Goal: Transaction & Acquisition: Purchase product/service

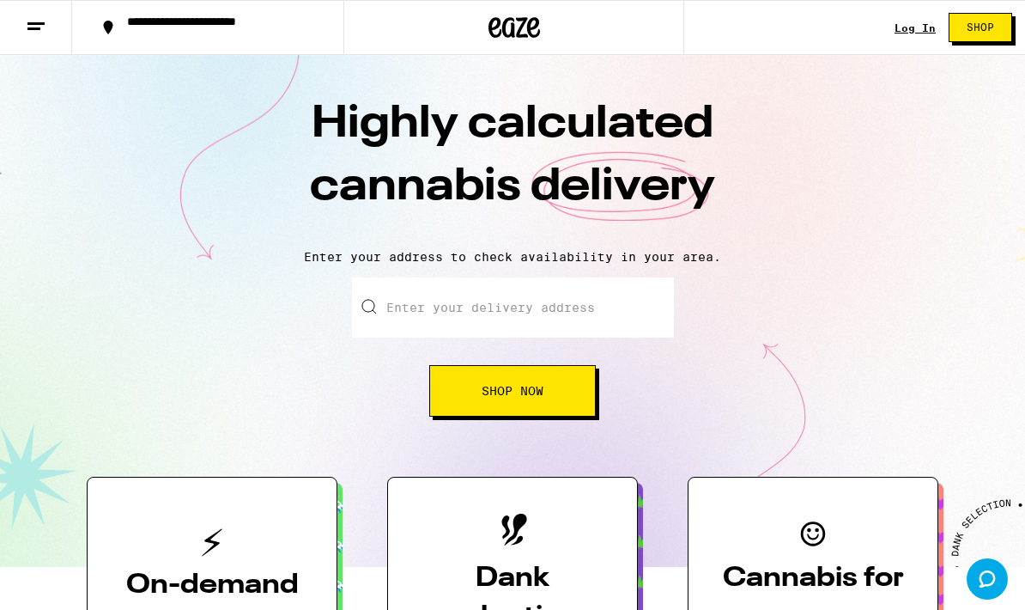
click at [904, 32] on div "Log In" at bounding box center [915, 27] width 41 height 11
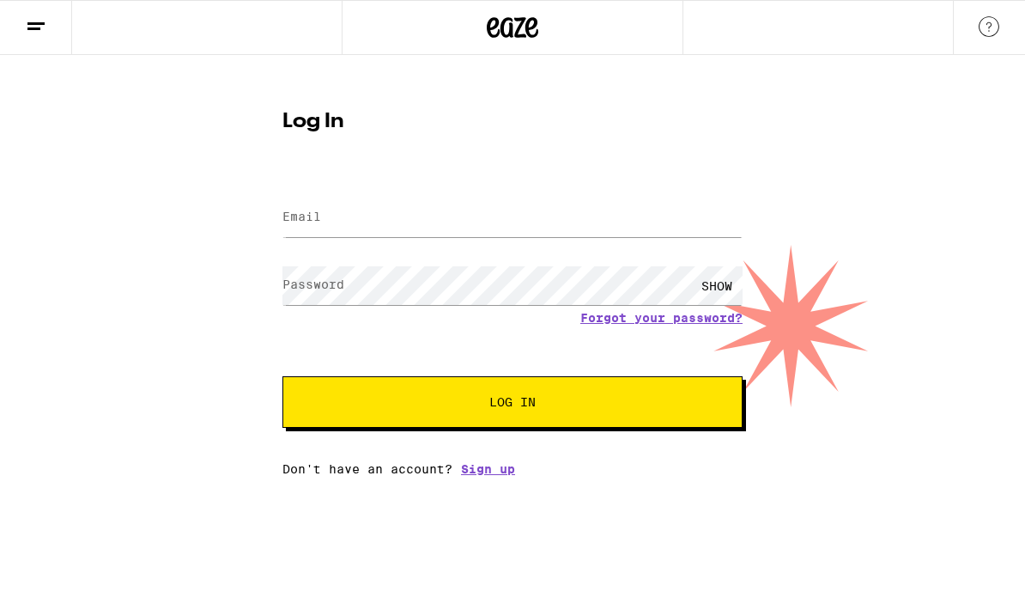
click at [594, 222] on input "Email" at bounding box center [512, 217] width 460 height 39
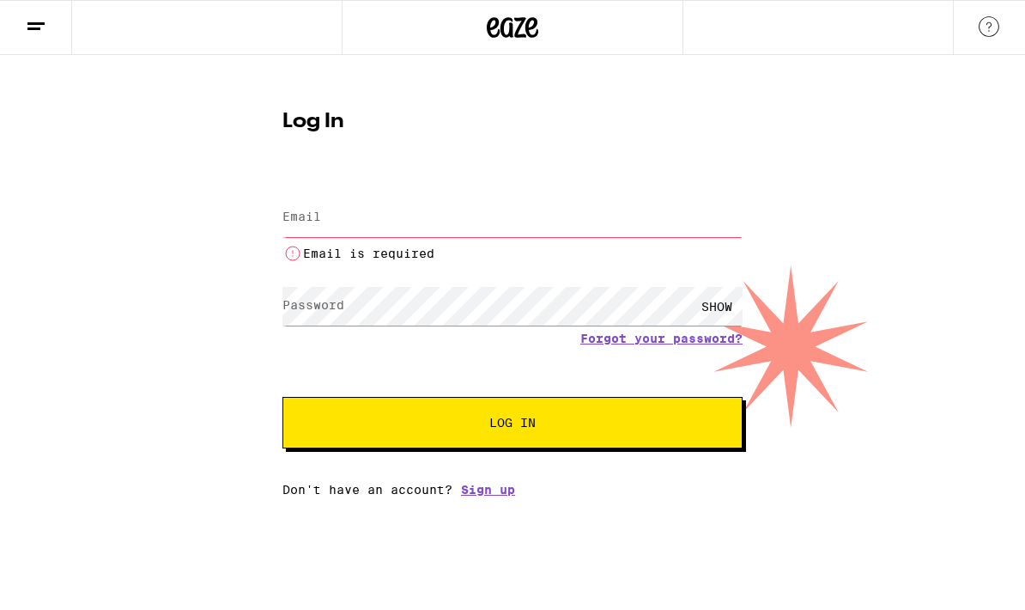
type input "[EMAIL_ADDRESS][DOMAIN_NAME]"
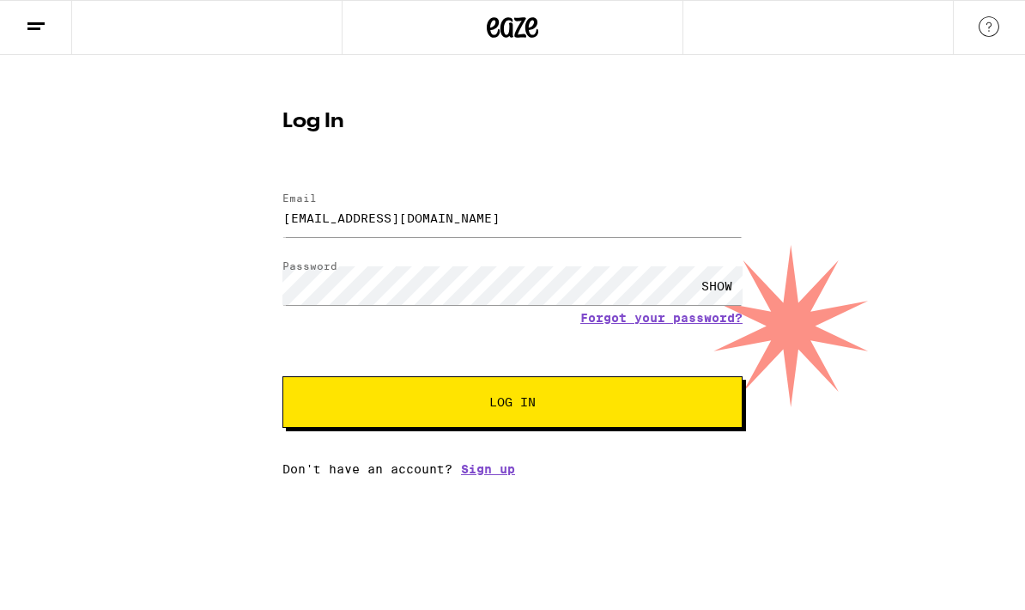
click at [668, 408] on span "Log In" at bounding box center [512, 402] width 321 height 12
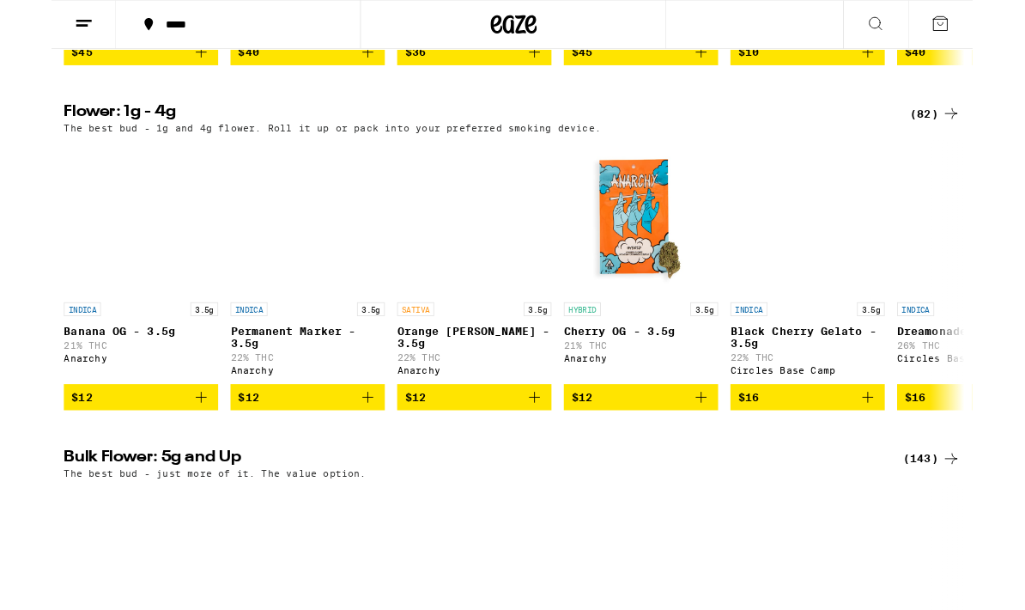
scroll to position [916, 0]
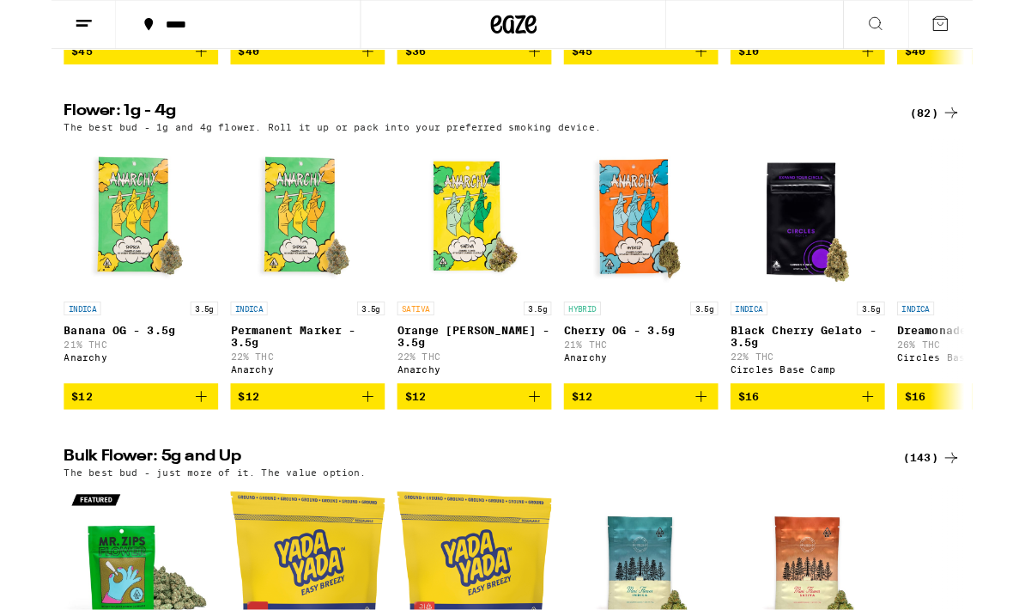
click at [968, 136] on div "(82)" at bounding box center [984, 125] width 56 height 21
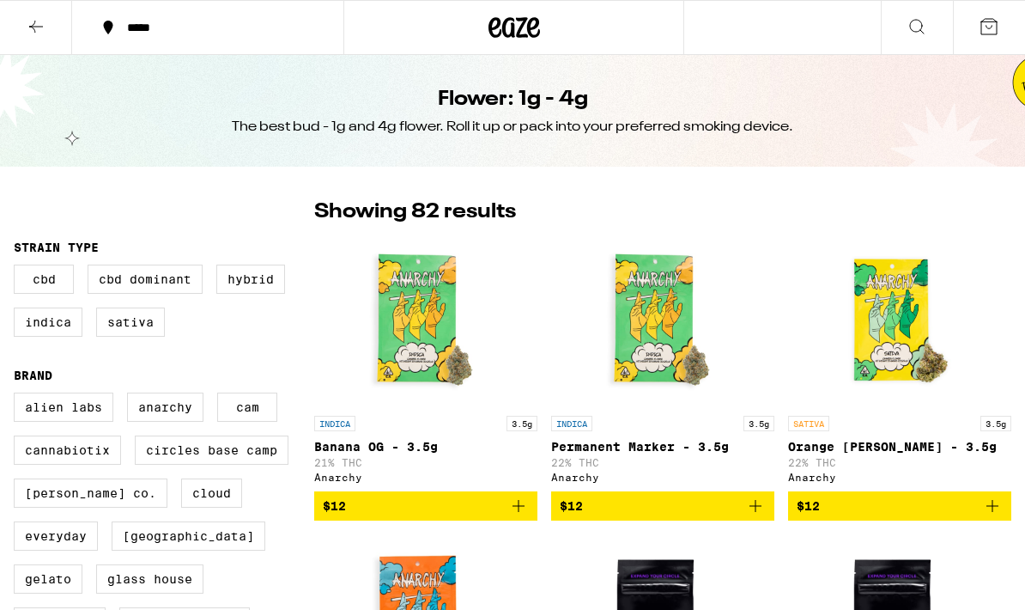
click at [39, 35] on icon at bounding box center [36, 26] width 21 height 21
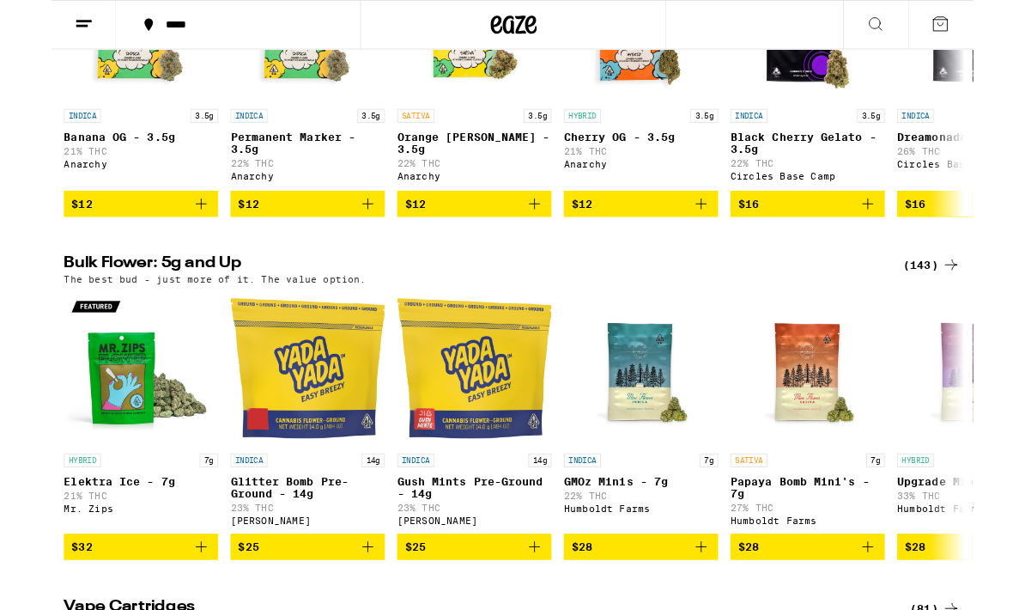
scroll to position [1137, 0]
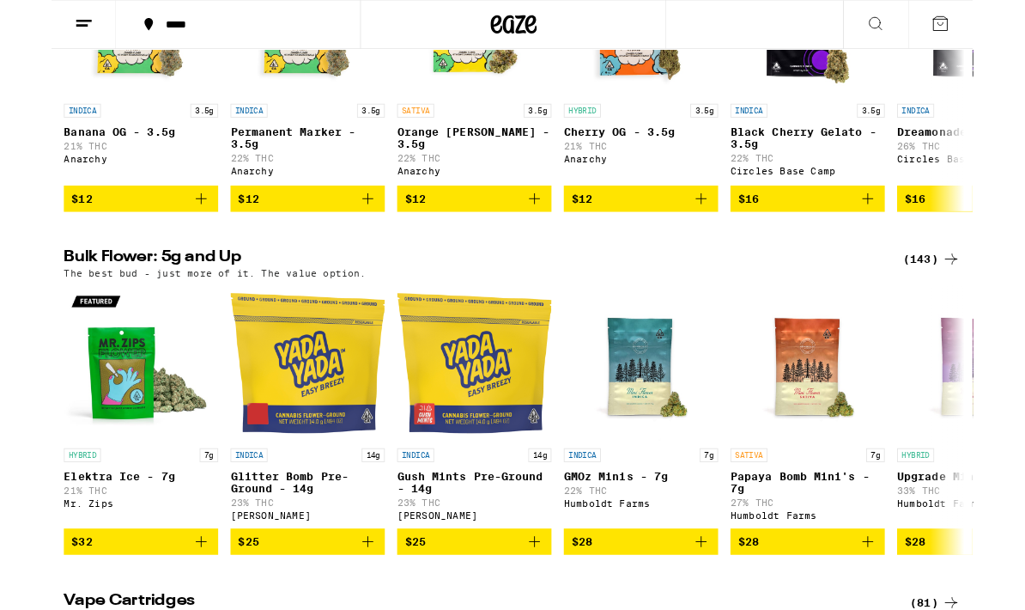
click at [986, 299] on div "(143)" at bounding box center [980, 288] width 64 height 21
click at [971, 299] on div "(143)" at bounding box center [980, 288] width 64 height 21
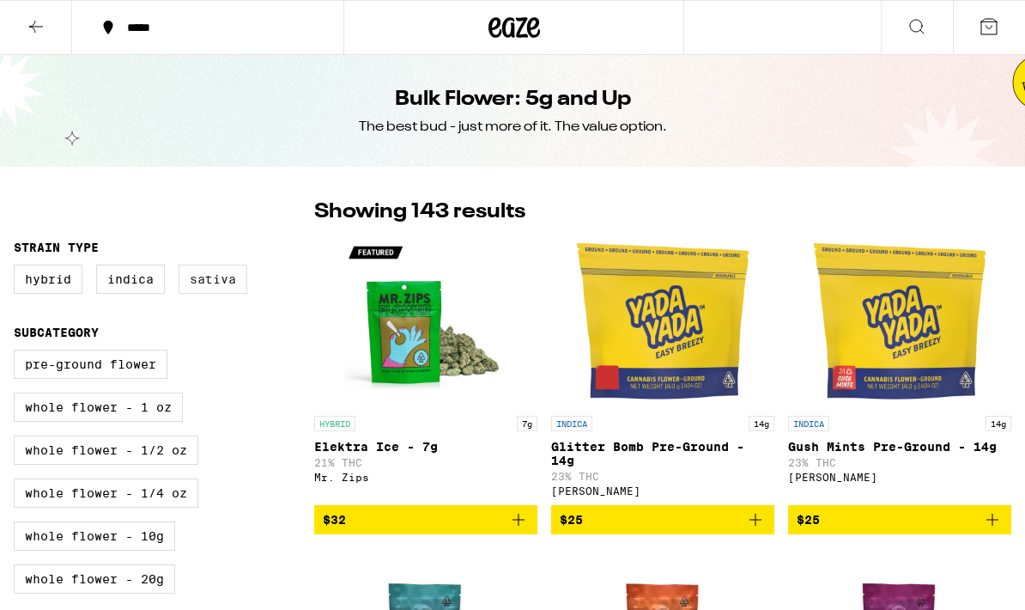
click at [209, 294] on label "Sativa" at bounding box center [213, 278] width 69 height 29
click at [18, 268] on input "Sativa" at bounding box center [17, 267] width 1 height 1
checkbox input "true"
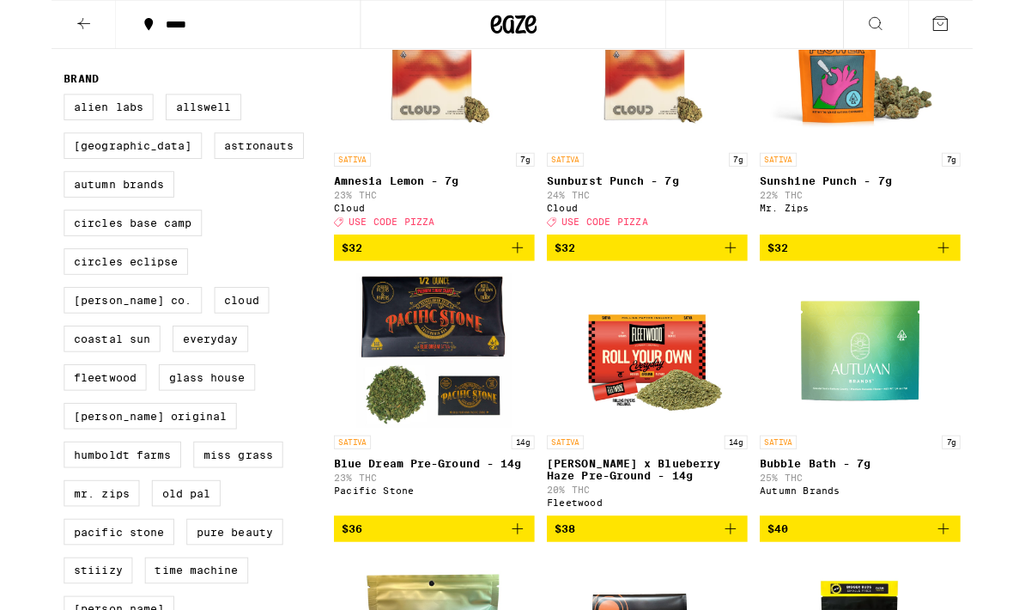
scroll to position [545, 0]
